Goal: Information Seeking & Learning: Find specific page/section

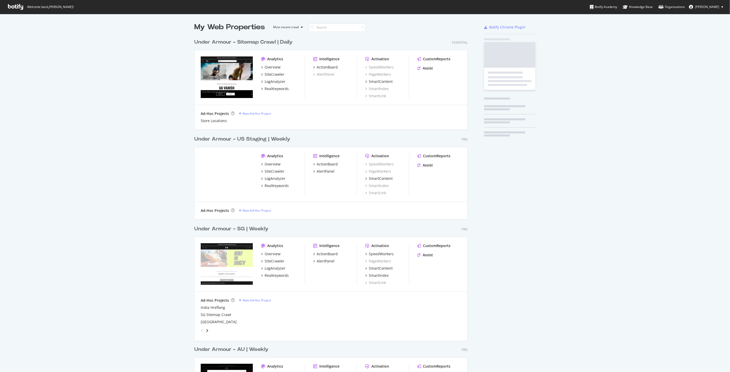
scroll to position [368, 721]
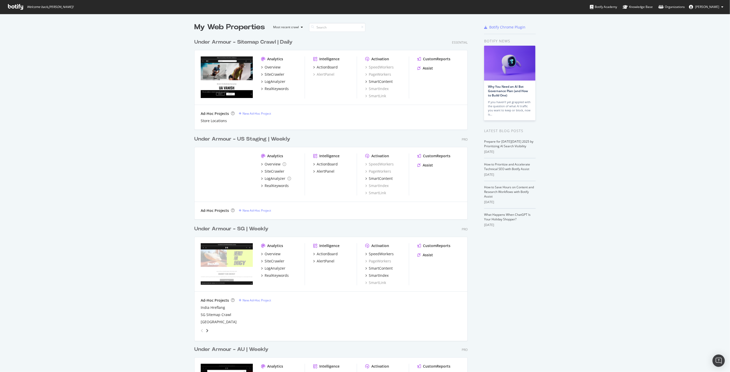
click at [272, 43] on div "Under Armour - Sitemap Crawl | Daily" at bounding box center [243, 41] width 98 height 7
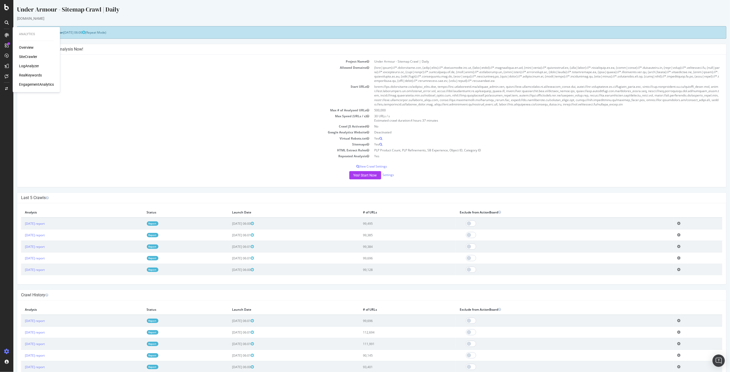
click at [34, 56] on div "SiteCrawler" at bounding box center [28, 56] width 18 height 5
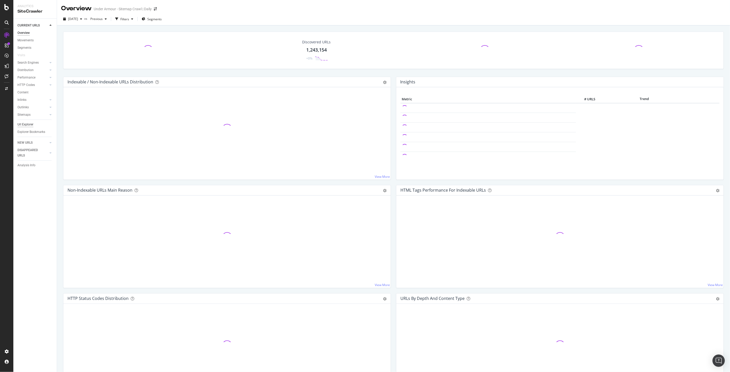
click at [26, 125] on div "Url Explorer" at bounding box center [25, 124] width 16 height 5
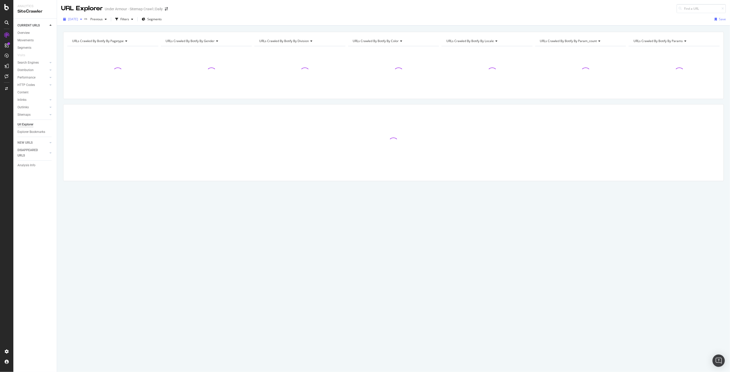
click at [74, 18] on span "[DATE]" at bounding box center [73, 19] width 10 height 4
click at [103, 19] on span "Previous" at bounding box center [95, 19] width 14 height 4
click at [129, 18] on div "Filters" at bounding box center [124, 19] width 9 height 4
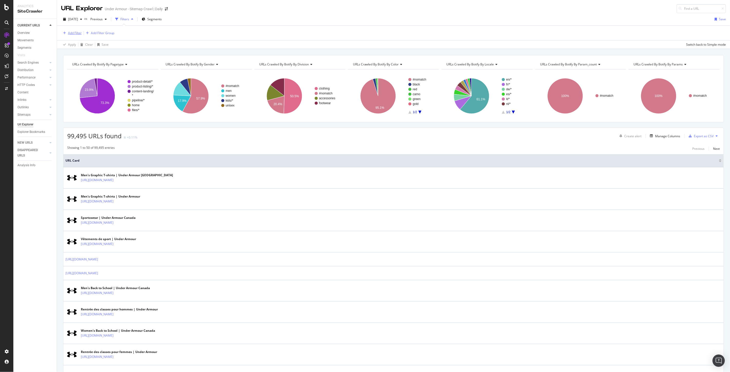
click at [75, 33] on div "Add Filter" at bounding box center [75, 33] width 14 height 4
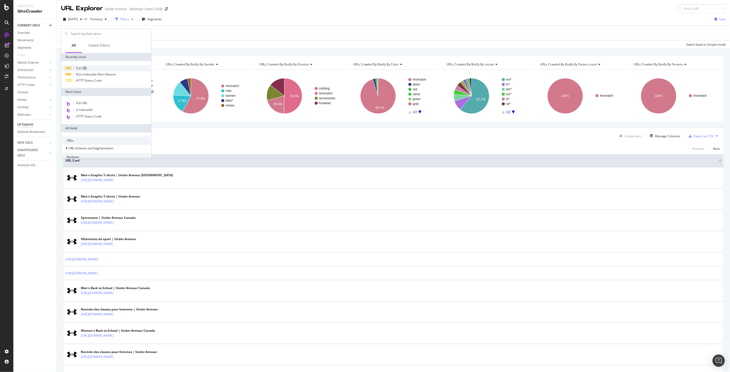
click at [84, 70] on div "Full URL" at bounding box center [81, 68] width 11 height 4
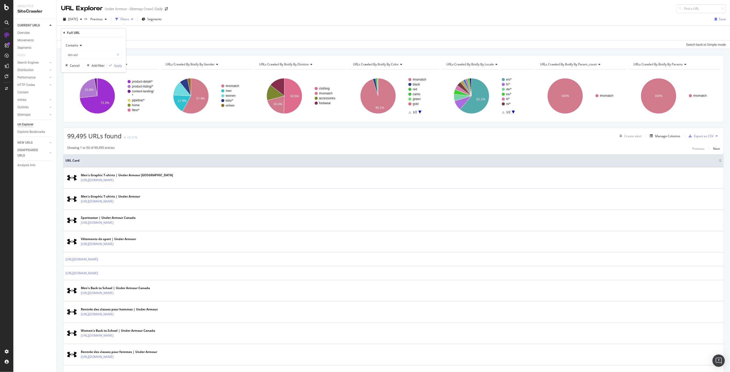
click at [75, 46] on span "Contains" at bounding box center [72, 45] width 13 height 4
click at [77, 57] on span "Equal to" at bounding box center [74, 56] width 12 height 4
click at [77, 57] on input "/en-us/" at bounding box center [90, 55] width 48 height 8
paste input "[URL][DOMAIN_NAME]"
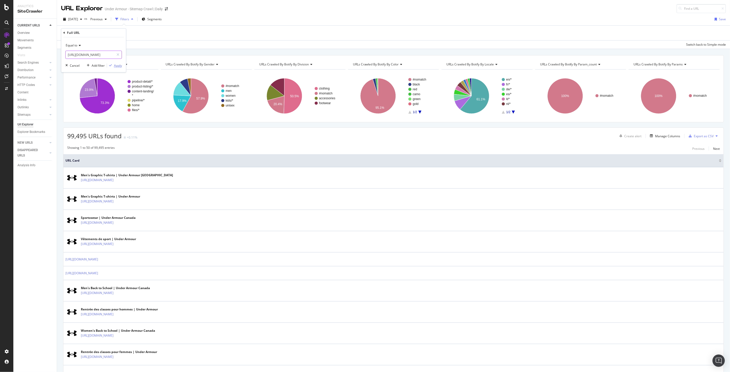
type input "[URL][DOMAIN_NAME]"
click at [117, 65] on div "Apply" at bounding box center [118, 65] width 8 height 4
